Goal: Find specific page/section: Find specific page/section

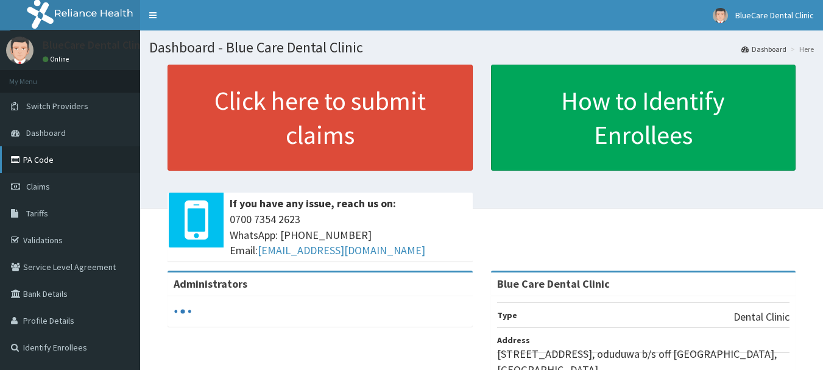
click at [32, 158] on link "PA Code" at bounding box center [70, 159] width 140 height 27
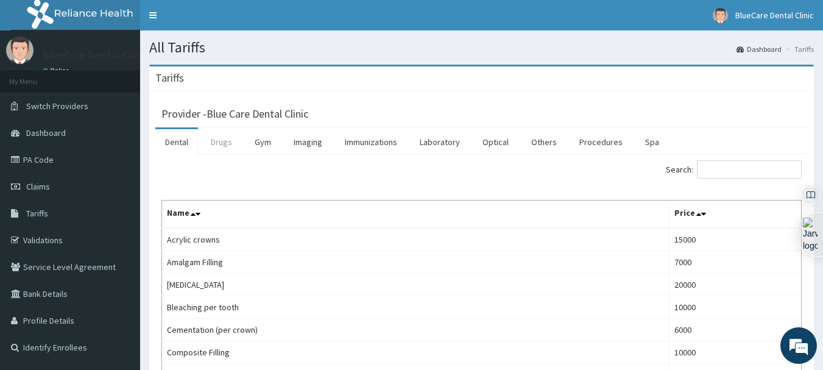
click at [223, 143] on link "Drugs" at bounding box center [221, 142] width 41 height 26
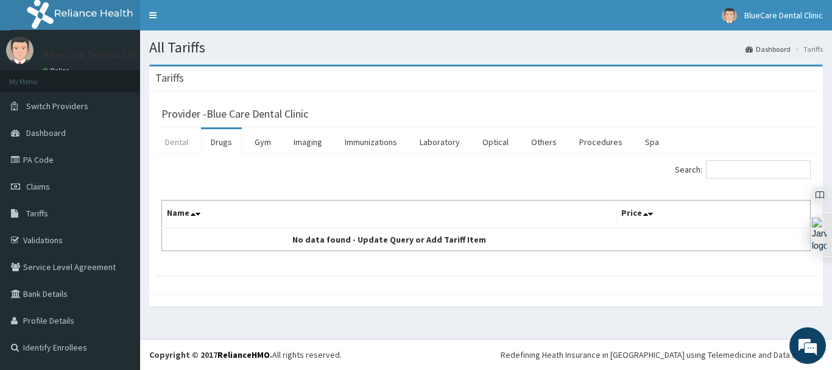
click at [174, 138] on link "Dental" at bounding box center [176, 142] width 43 height 26
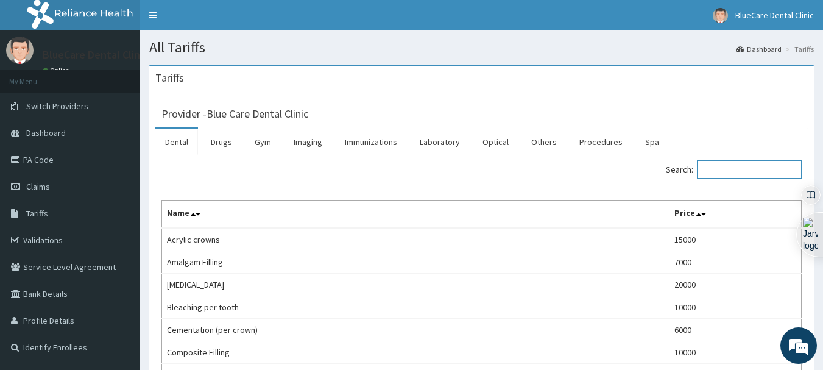
click at [746, 172] on input "Search:" at bounding box center [749, 169] width 105 height 18
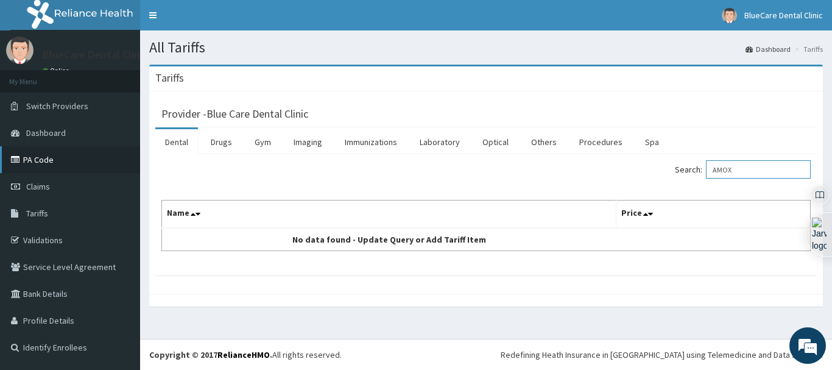
type input "AMOX"
click at [32, 160] on link "PA Code" at bounding box center [70, 159] width 140 height 27
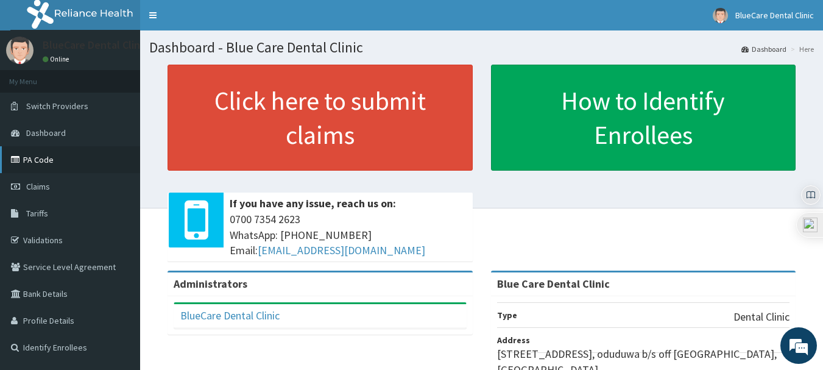
click at [25, 163] on link "PA Code" at bounding box center [70, 159] width 140 height 27
